Goal: Information Seeking & Learning: Learn about a topic

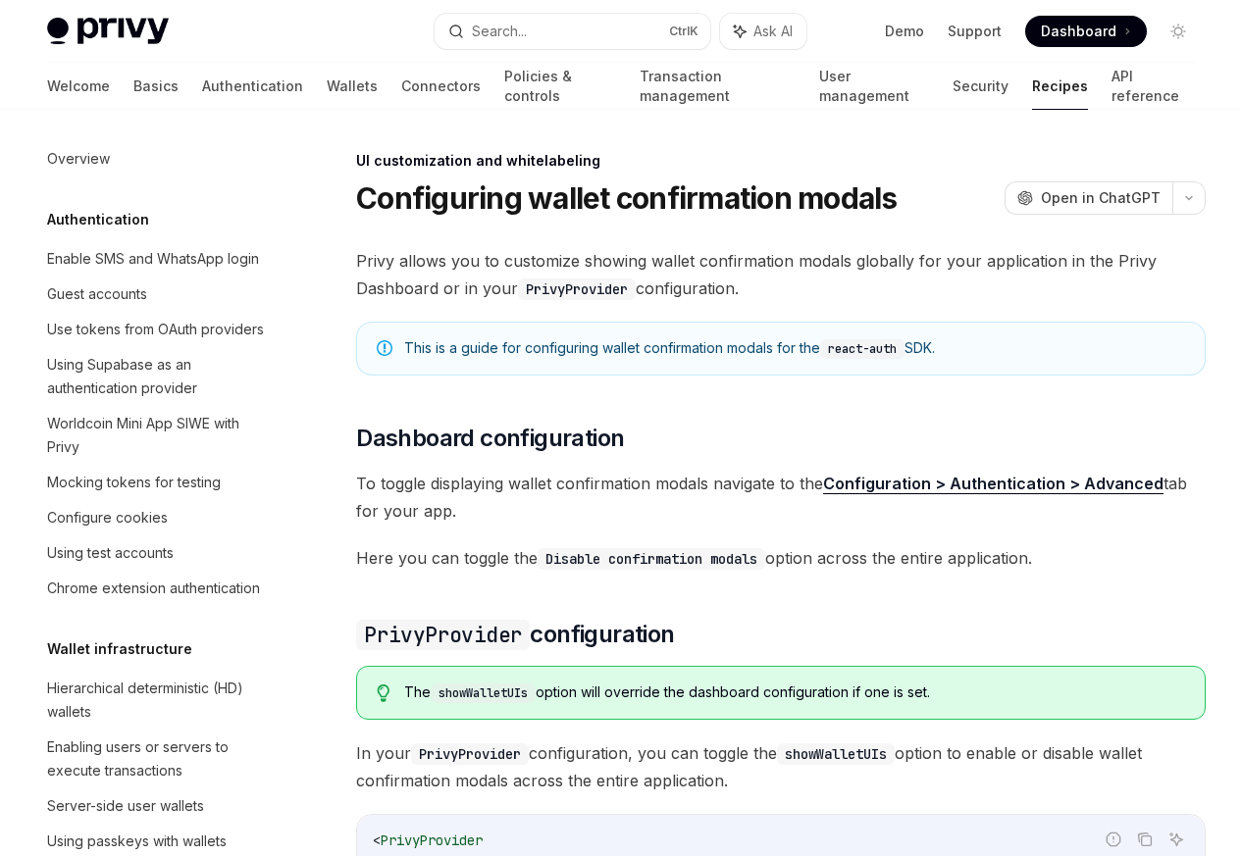
scroll to position [858, 0]
